Goal: Task Accomplishment & Management: Use online tool/utility

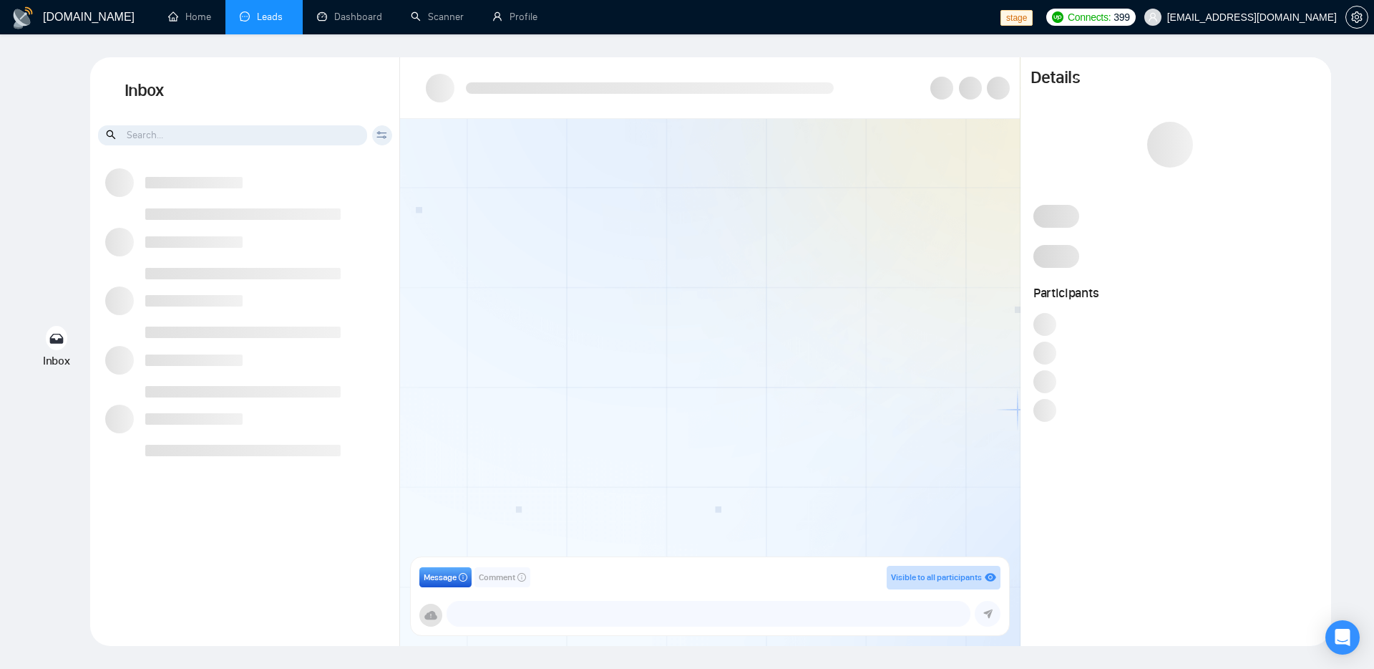
click at [57, 198] on div "Inbox Inbox Client Reset Date Reset Reset Apply Message Comment Visible to all …" at bounding box center [687, 351] width 1329 height 588
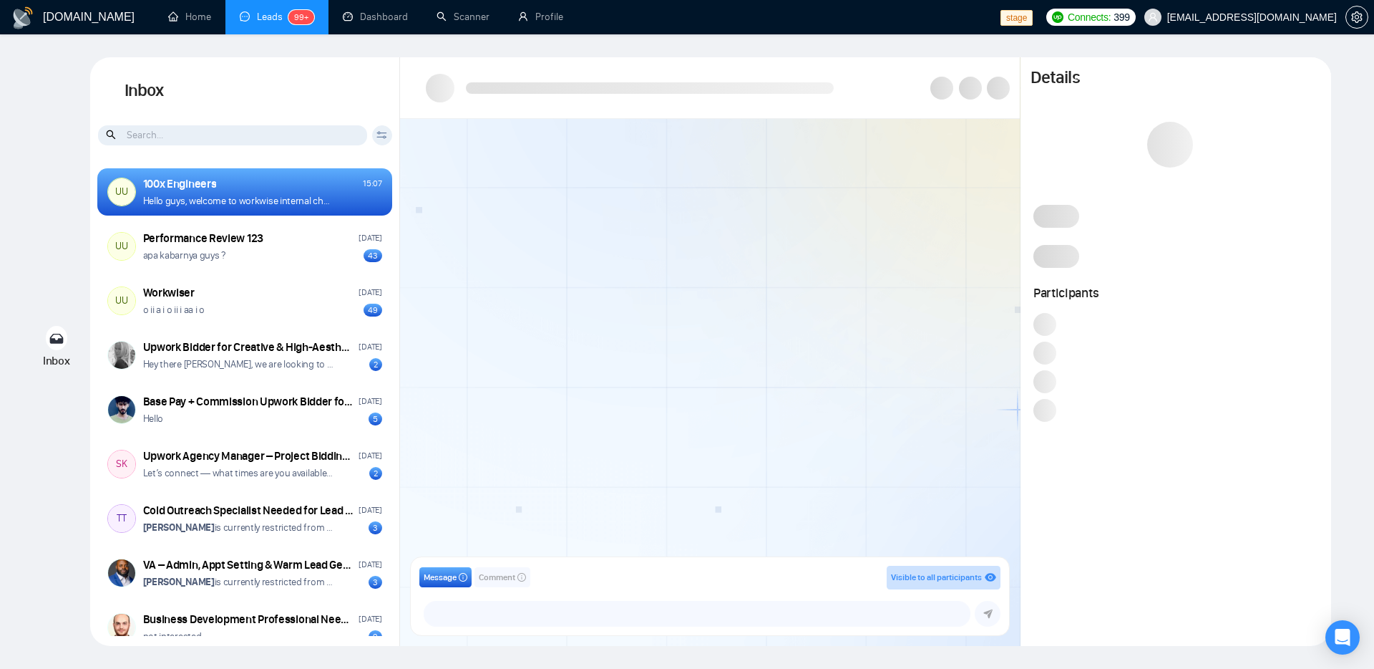
click at [668, 346] on div at bounding box center [710, 342] width 620 height 447
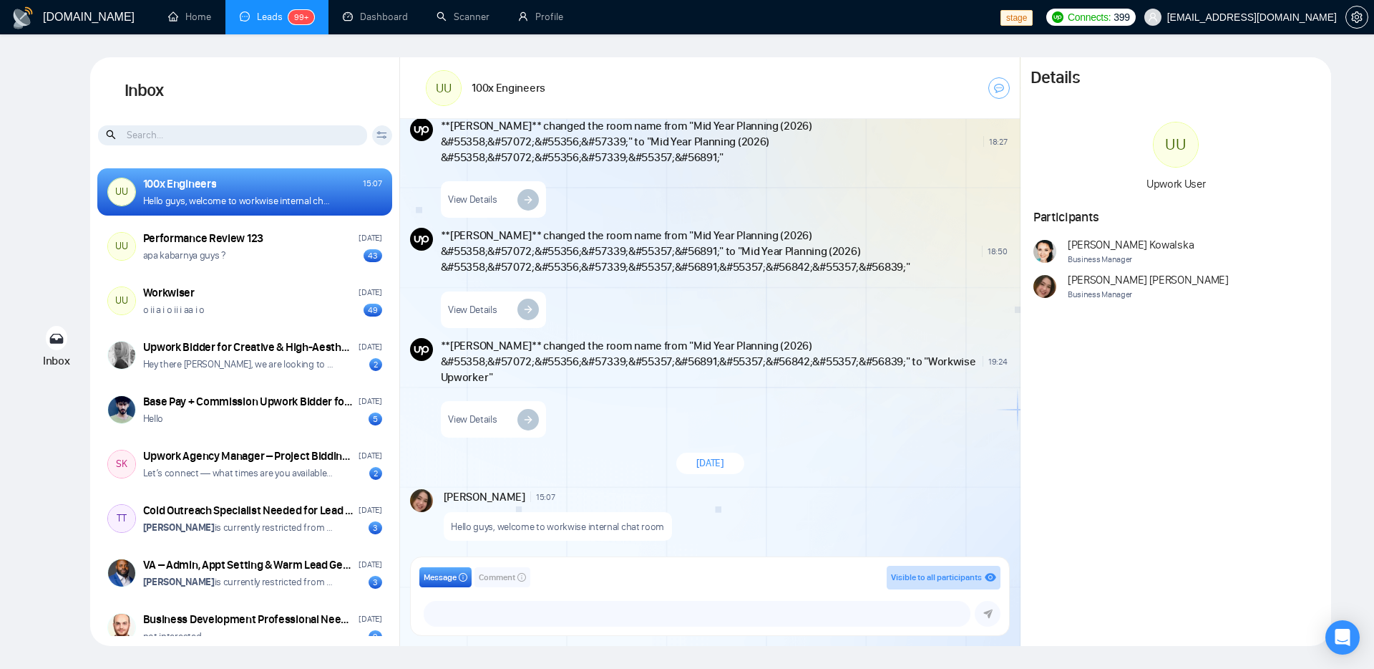
click at [910, 427] on div "View Details" at bounding box center [724, 416] width 567 height 44
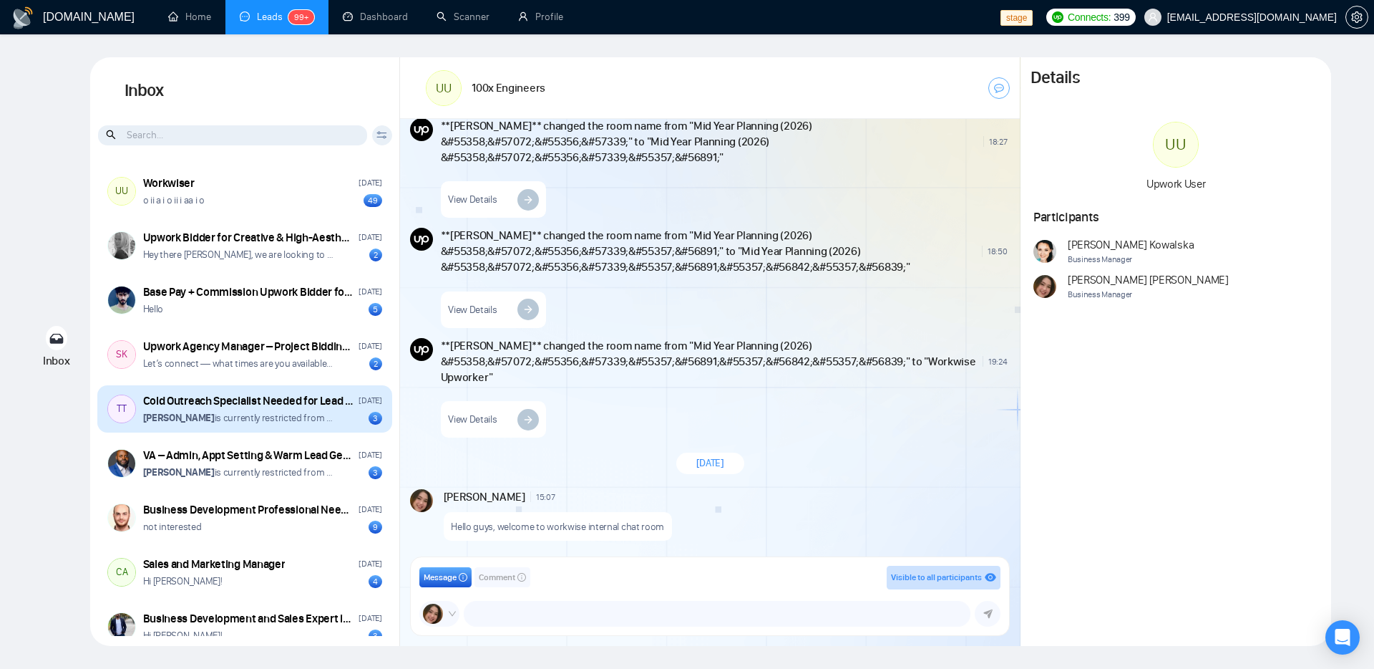
scroll to position [0, 0]
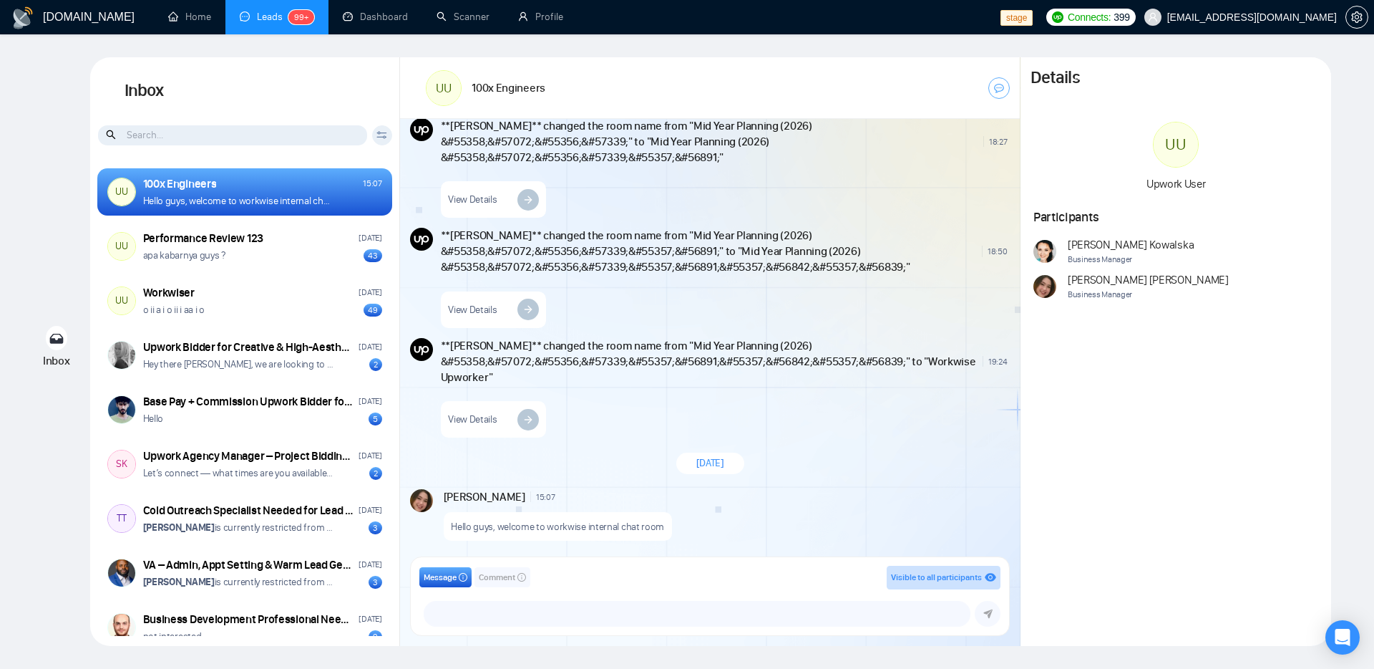
click at [713, 203] on div "View Details" at bounding box center [724, 196] width 567 height 44
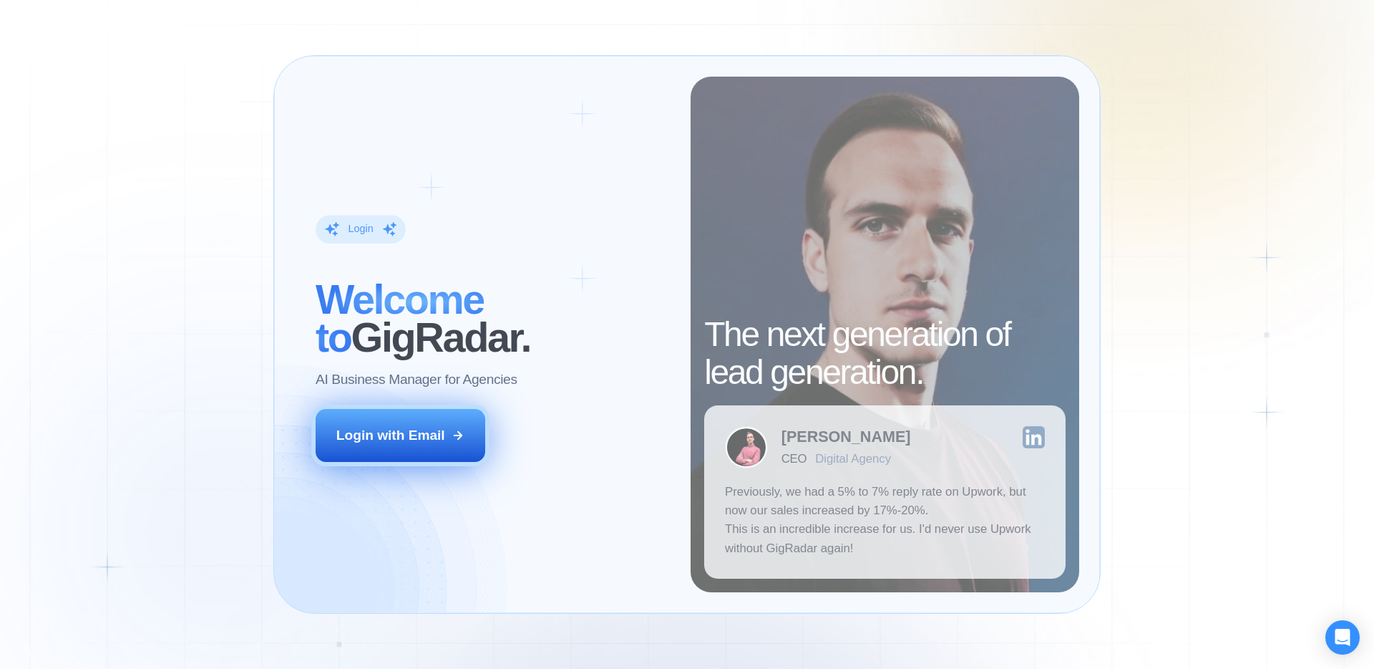
click at [457, 427] on button "Login with Email" at bounding box center [401, 435] width 170 height 53
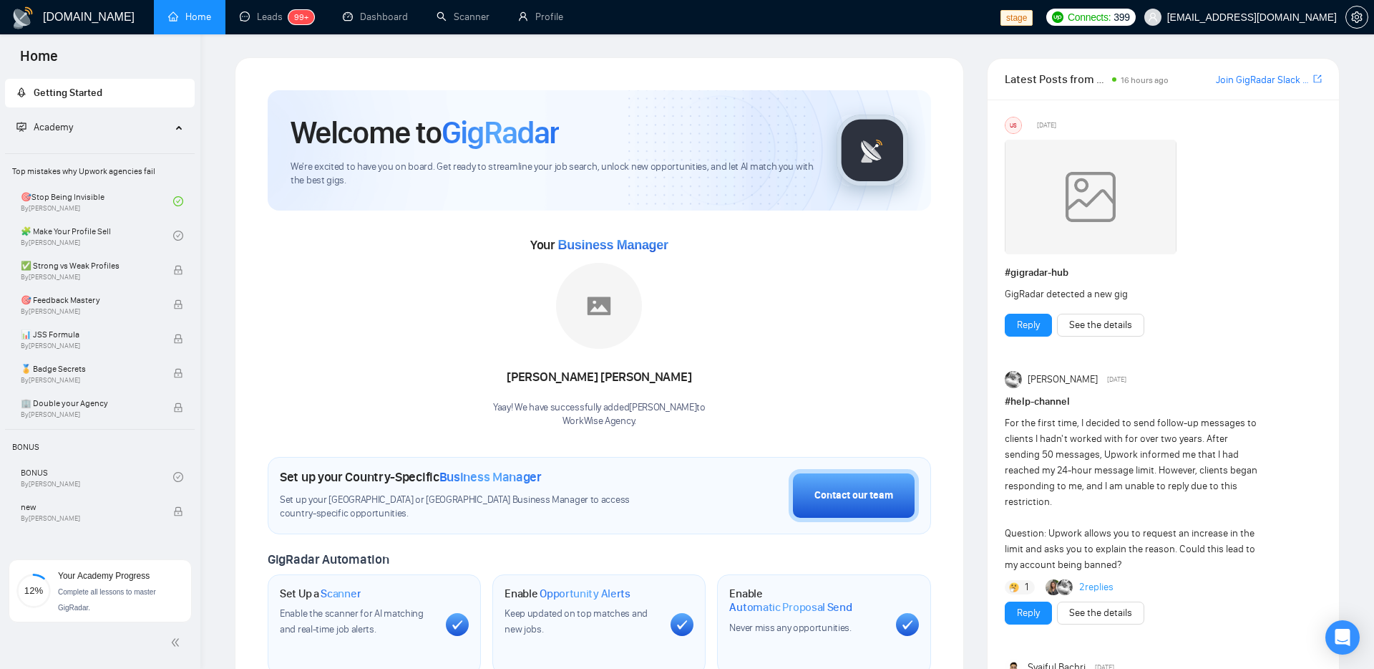
click at [790, 262] on div "Your Business Manager Naswati Naswati Yaay! We have successfully added Naswati …" at bounding box center [600, 330] width 664 height 195
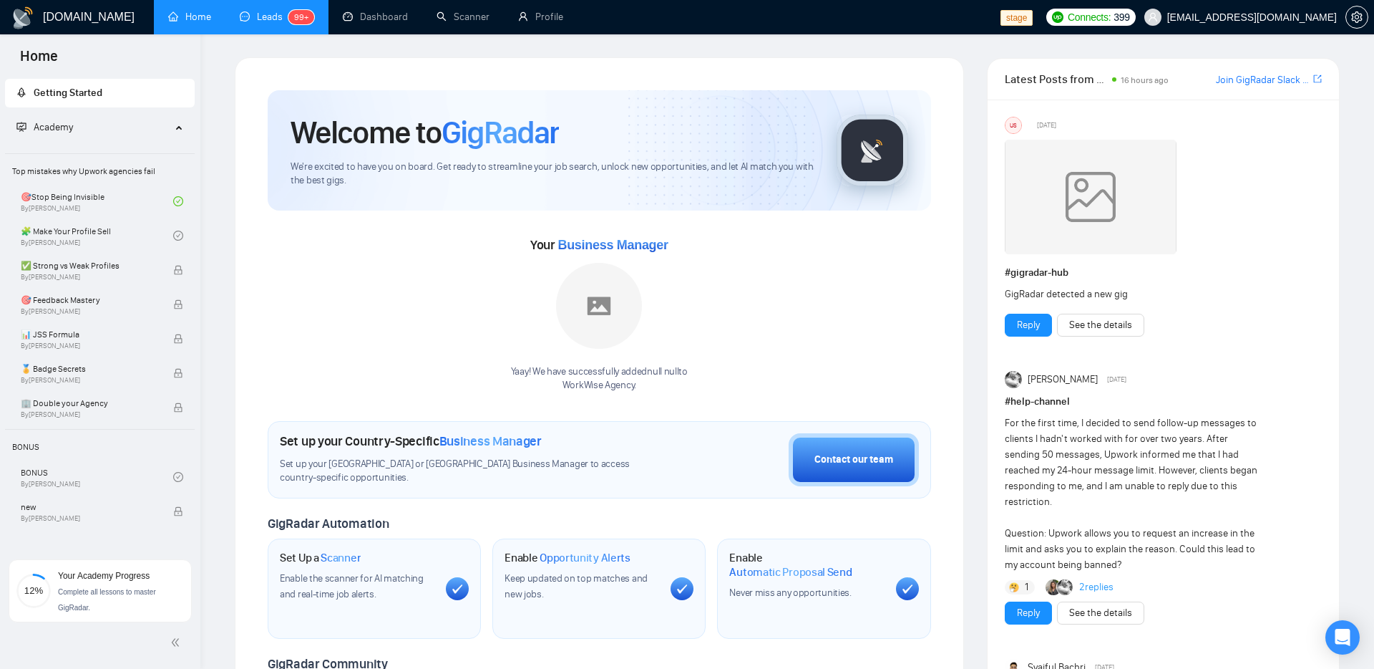
click at [259, 23] on link "Leads 99+" at bounding box center [277, 17] width 74 height 12
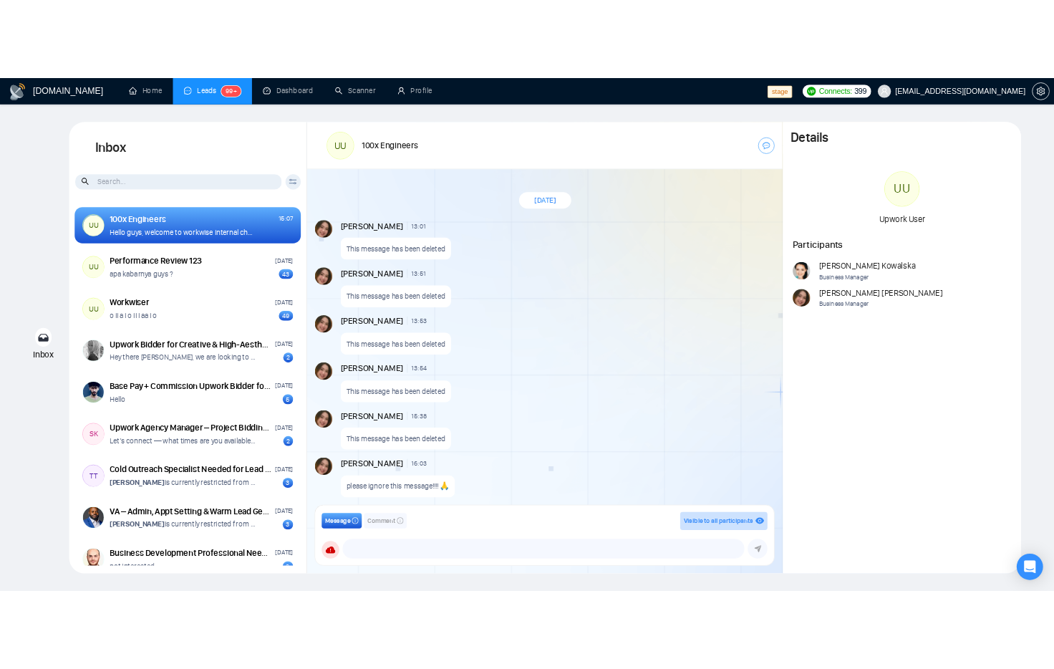
scroll to position [1092, 0]
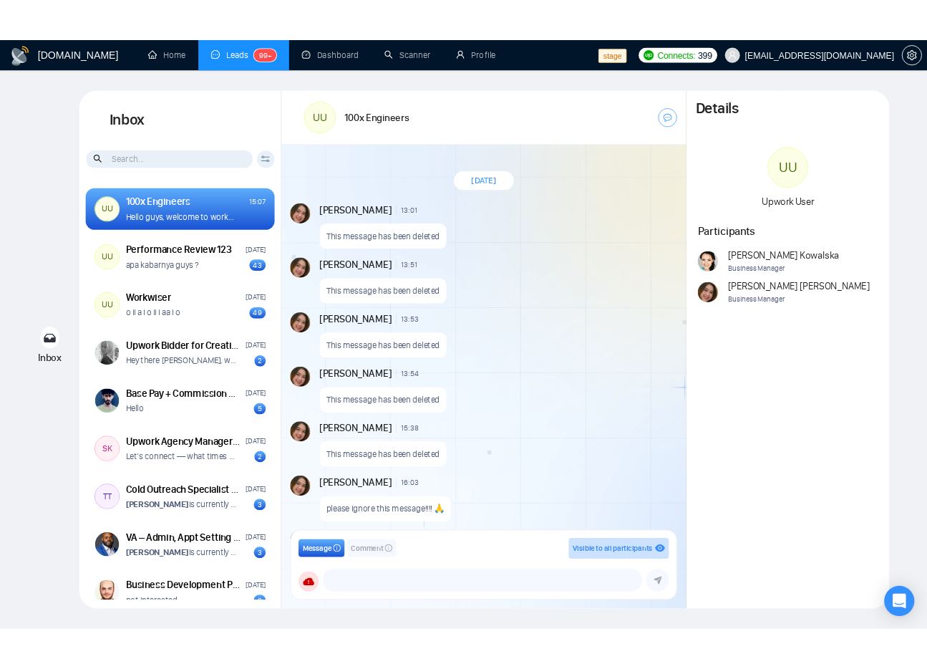
scroll to position [1092, 0]
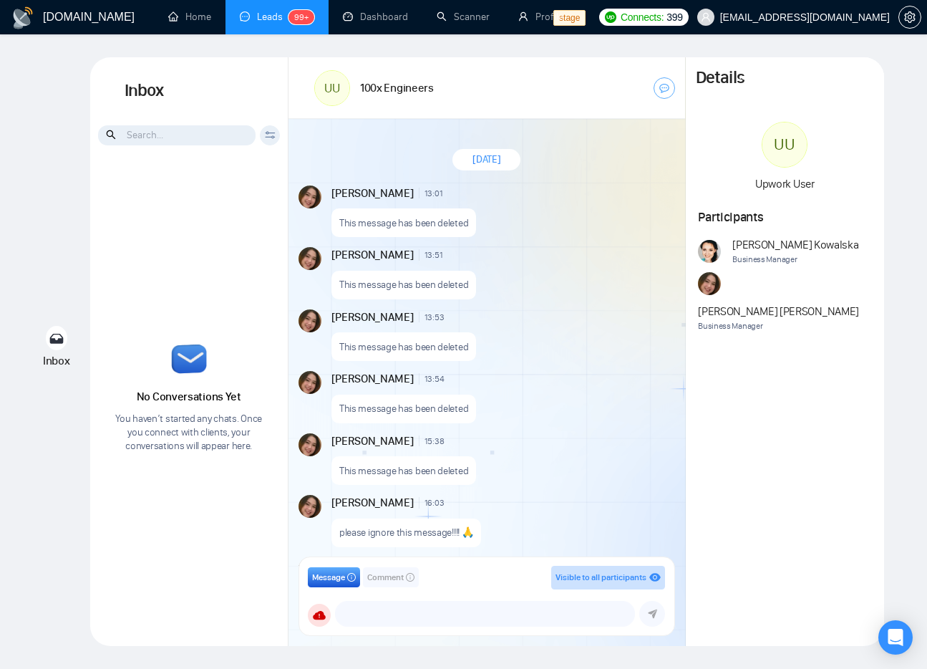
scroll to position [1092, 0]
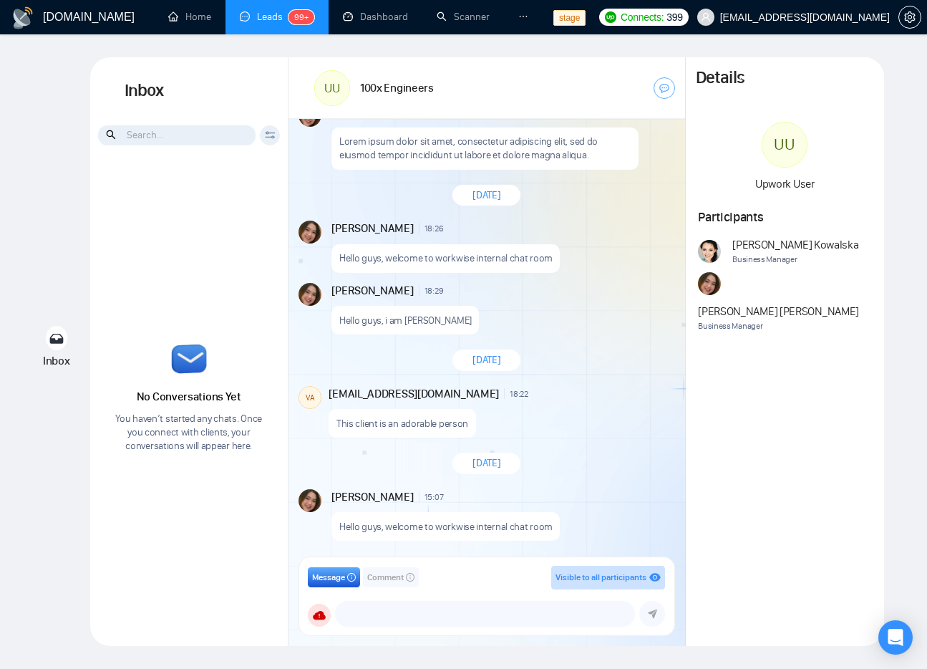
click at [603, 372] on div "[DATE]" at bounding box center [486, 360] width 397 height 42
click at [611, 413] on div "This client is an adorable person" at bounding box center [501, 420] width 344 height 37
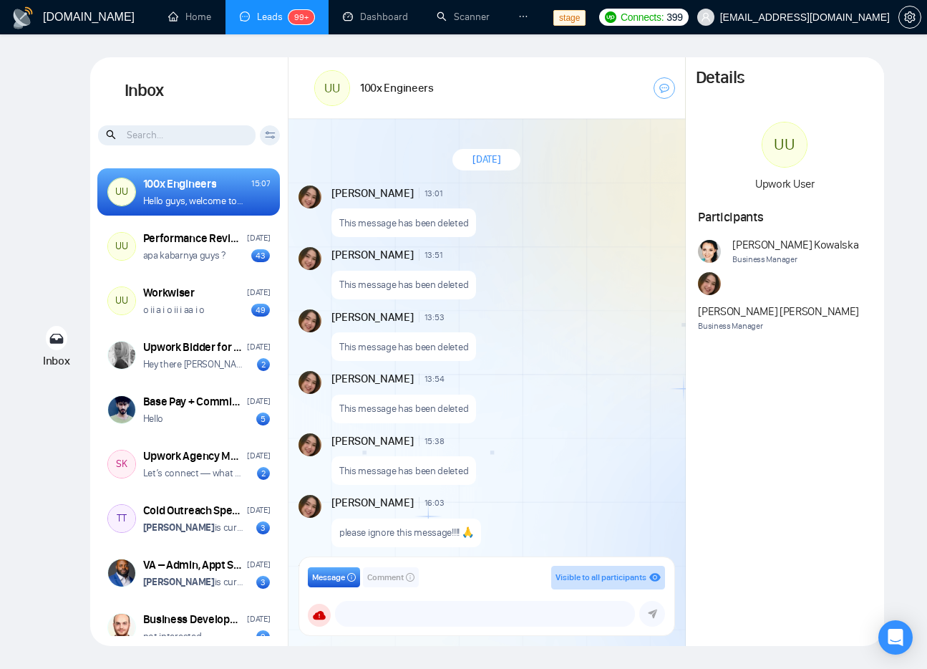
scroll to position [1092, 0]
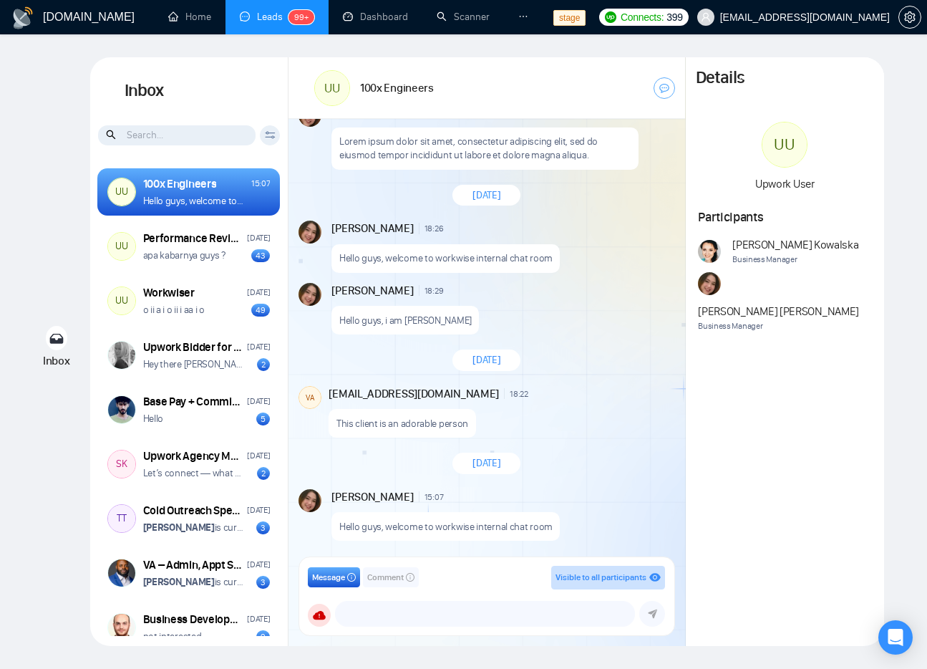
click at [781, 437] on div "Details UU Upwork User Participants [PERSON_NAME] Business Manager [PERSON_NAME…" at bounding box center [785, 351] width 198 height 588
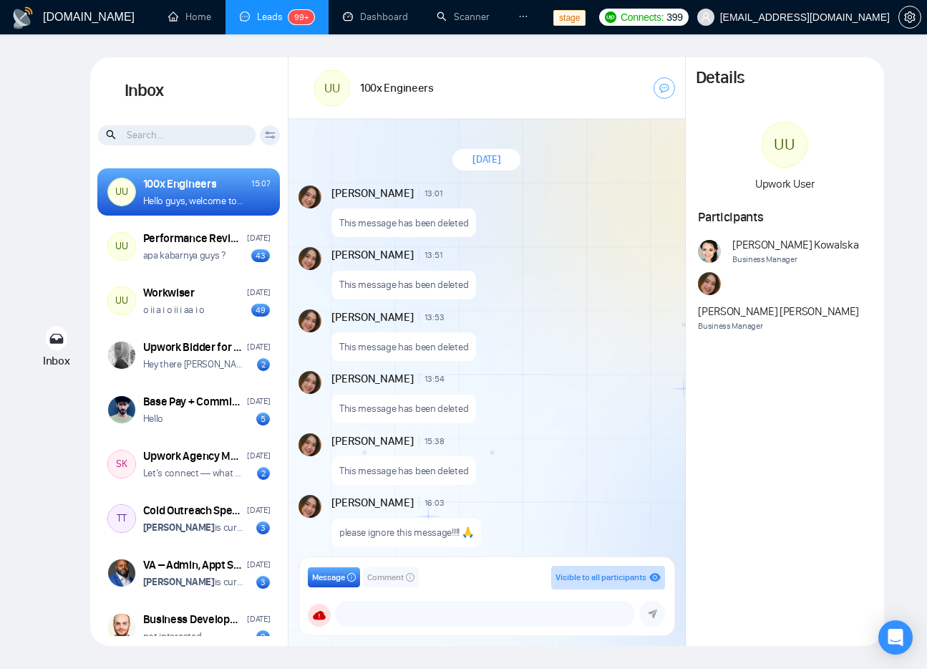
scroll to position [1092, 0]
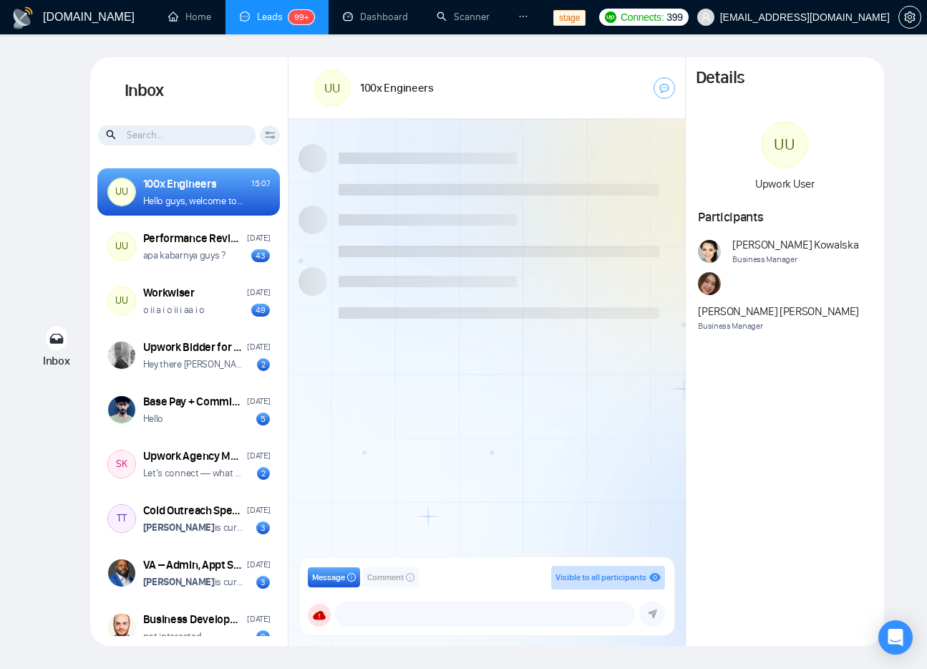
scroll to position [1092, 0]
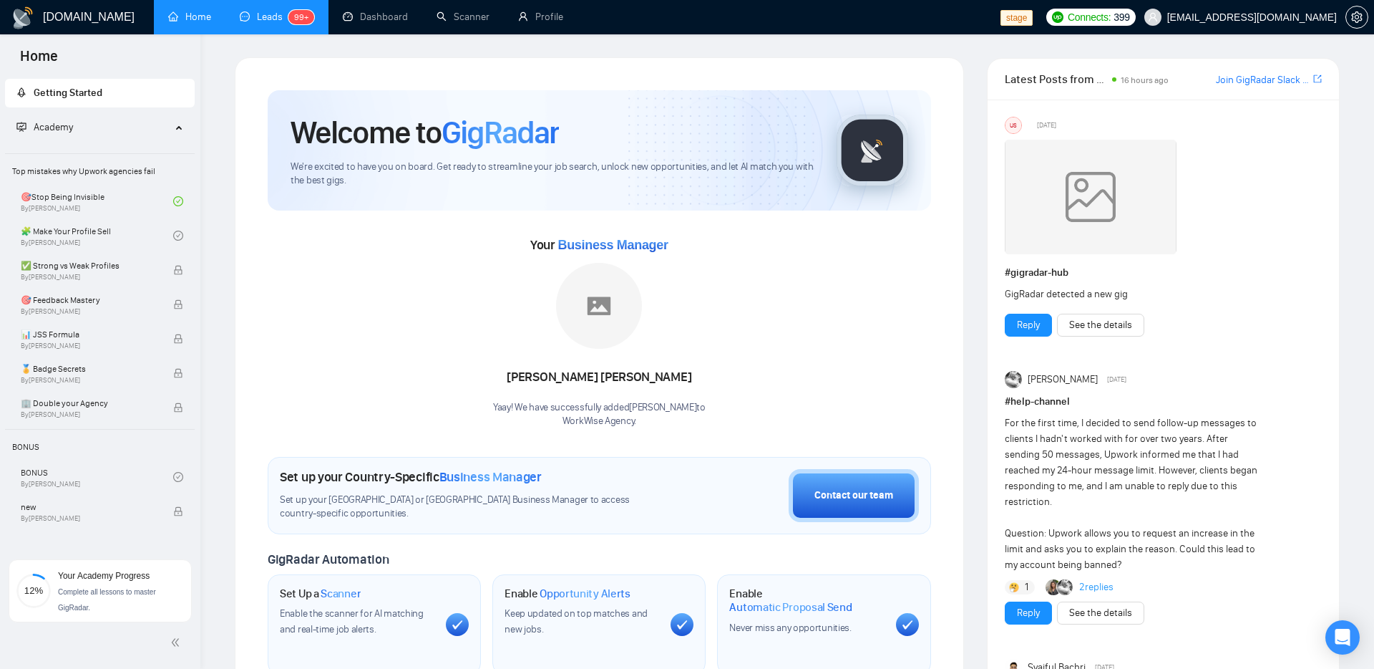
click at [256, 23] on link "Leads 99+" at bounding box center [277, 17] width 74 height 12
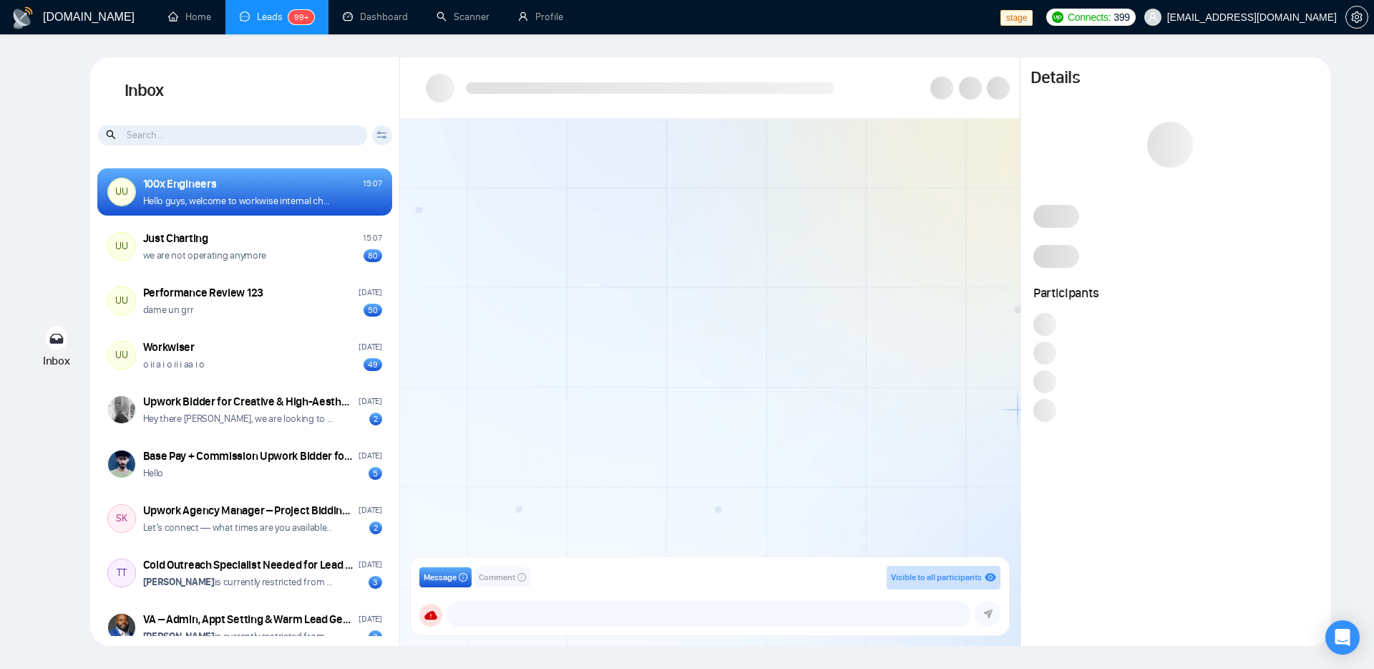
click at [909, 414] on div at bounding box center [710, 342] width 620 height 447
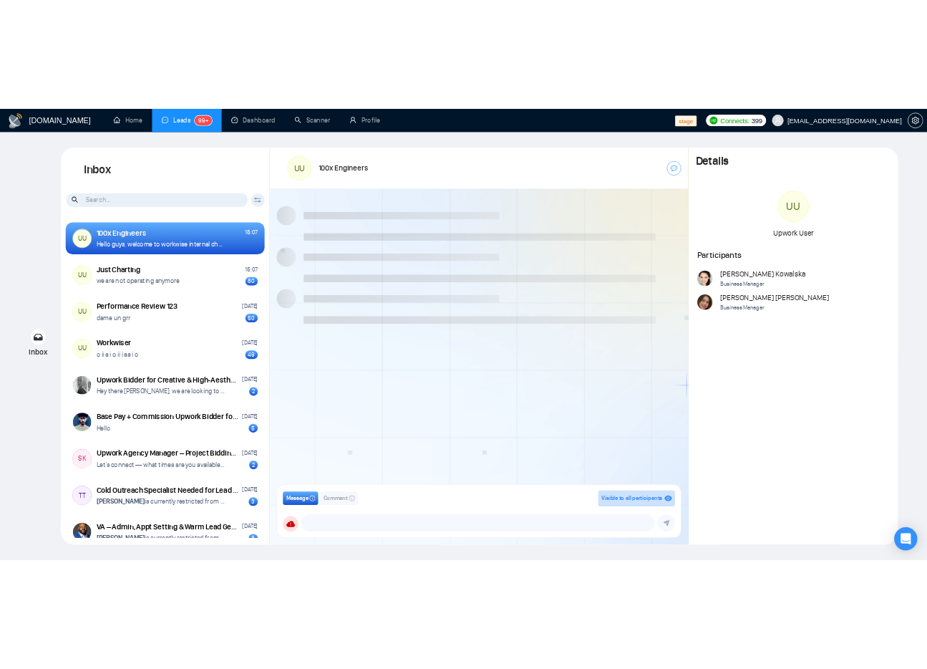
scroll to position [1175, 0]
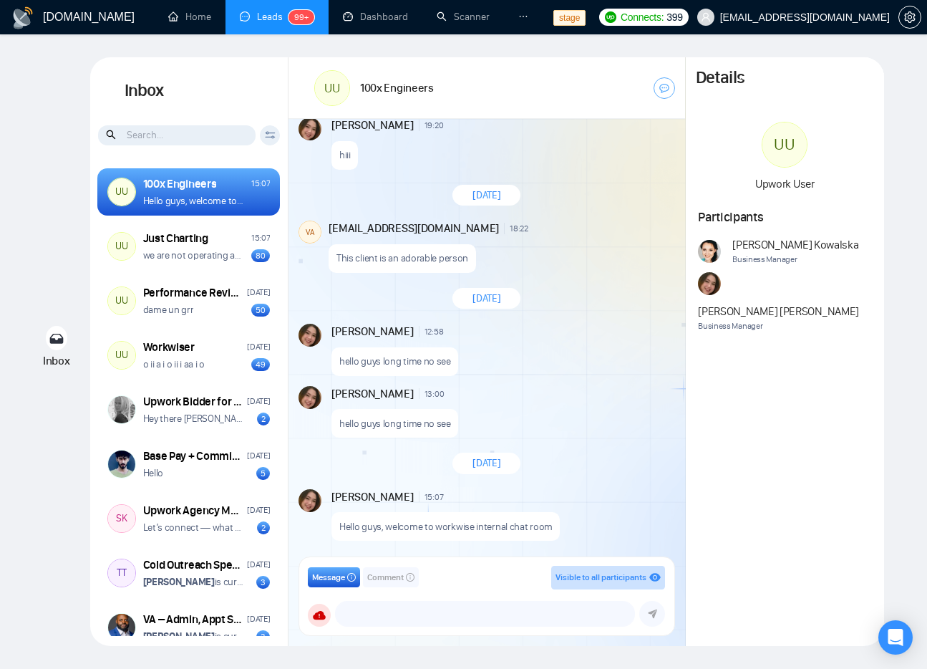
click at [875, 388] on div "Details UU Upwork User Participants Agnieszka Kowalska Business Manager Andrian…" at bounding box center [785, 351] width 198 height 588
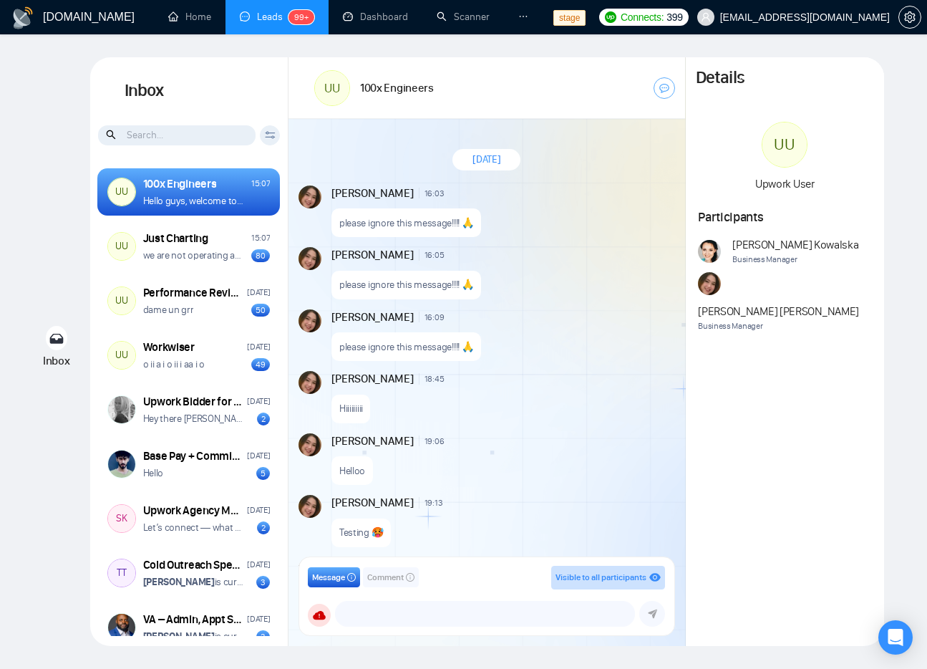
scroll to position [1175, 0]
